Goal: Task Accomplishment & Management: Manage account settings

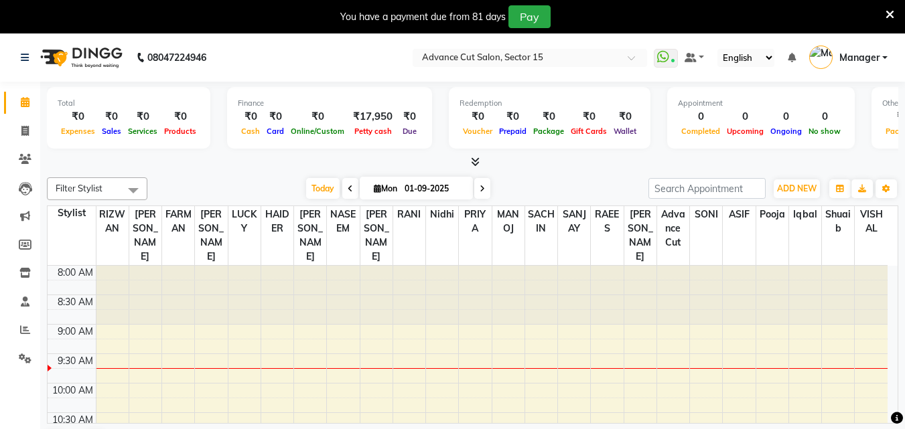
click at [885, 9] on icon at bounding box center [889, 15] width 9 height 12
click at [888, 33] on nav "08047224946 Select Location × Advance Cut Salon, Sector 15 WhatsApp Status ✕ St…" at bounding box center [452, 57] width 905 height 48
click at [890, 47] on ul "WhatsApp Status ✕ Status: Connected Most Recent Message: [DATE] 09:17 PM Recent…" at bounding box center [774, 58] width 240 height 22
click at [889, 47] on ul "WhatsApp Status ✕ Status: Connected Most Recent Message: [DATE] 09:17 PM Recent…" at bounding box center [774, 58] width 240 height 22
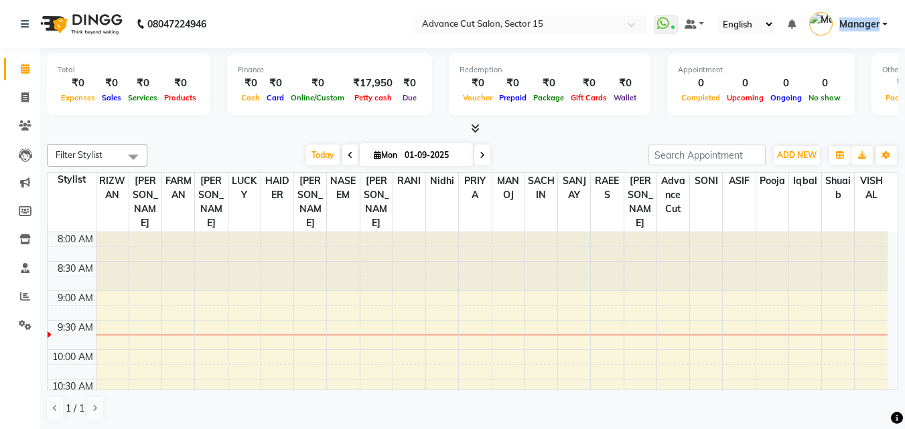
click at [889, 14] on ul "WhatsApp Status ✕ Status: Connected Most Recent Message: [DATE] 09:17 PM Recent…" at bounding box center [774, 24] width 240 height 22
click at [875, 24] on span "Manager" at bounding box center [859, 24] width 40 height 14
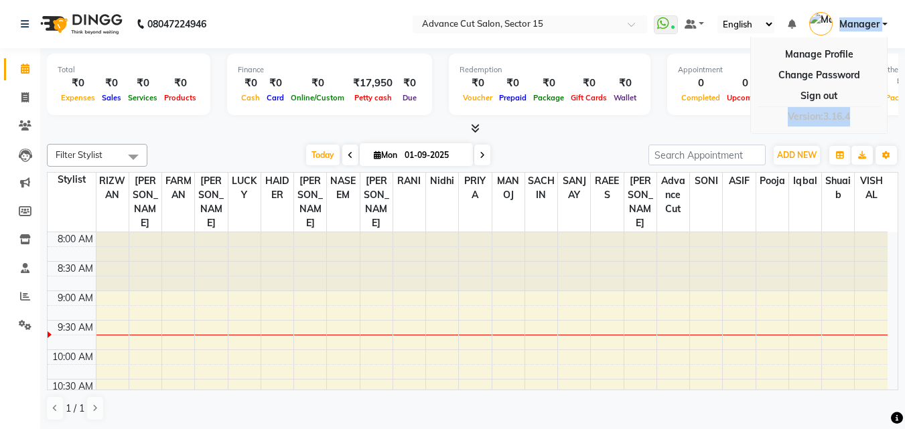
click at [886, 21] on link "Manager" at bounding box center [848, 24] width 78 height 22
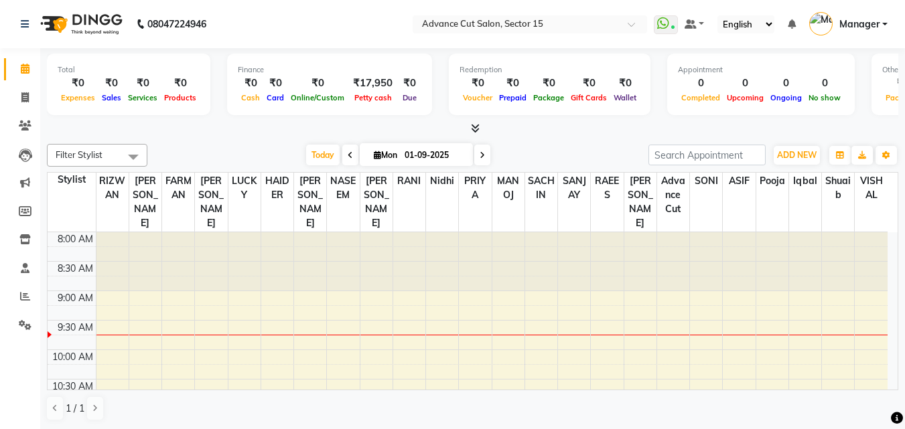
click at [886, 21] on link "Manager" at bounding box center [848, 24] width 78 height 22
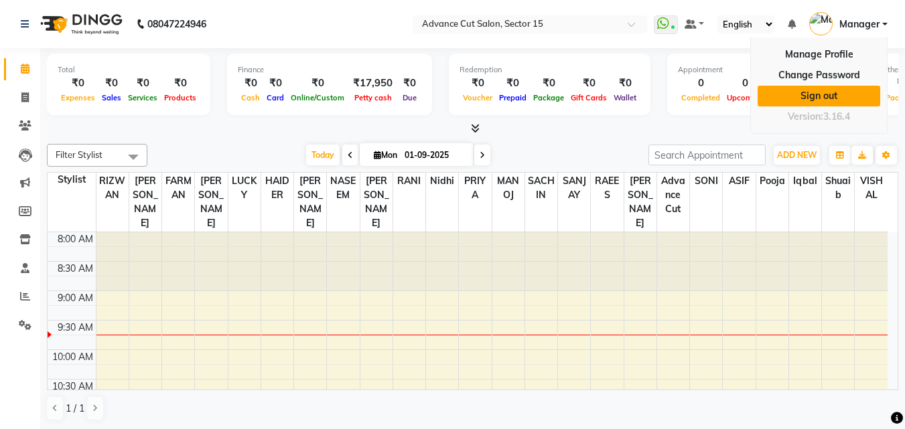
click at [836, 92] on link "Sign out" at bounding box center [818, 96] width 123 height 21
